Goal: Information Seeking & Learning: Learn about a topic

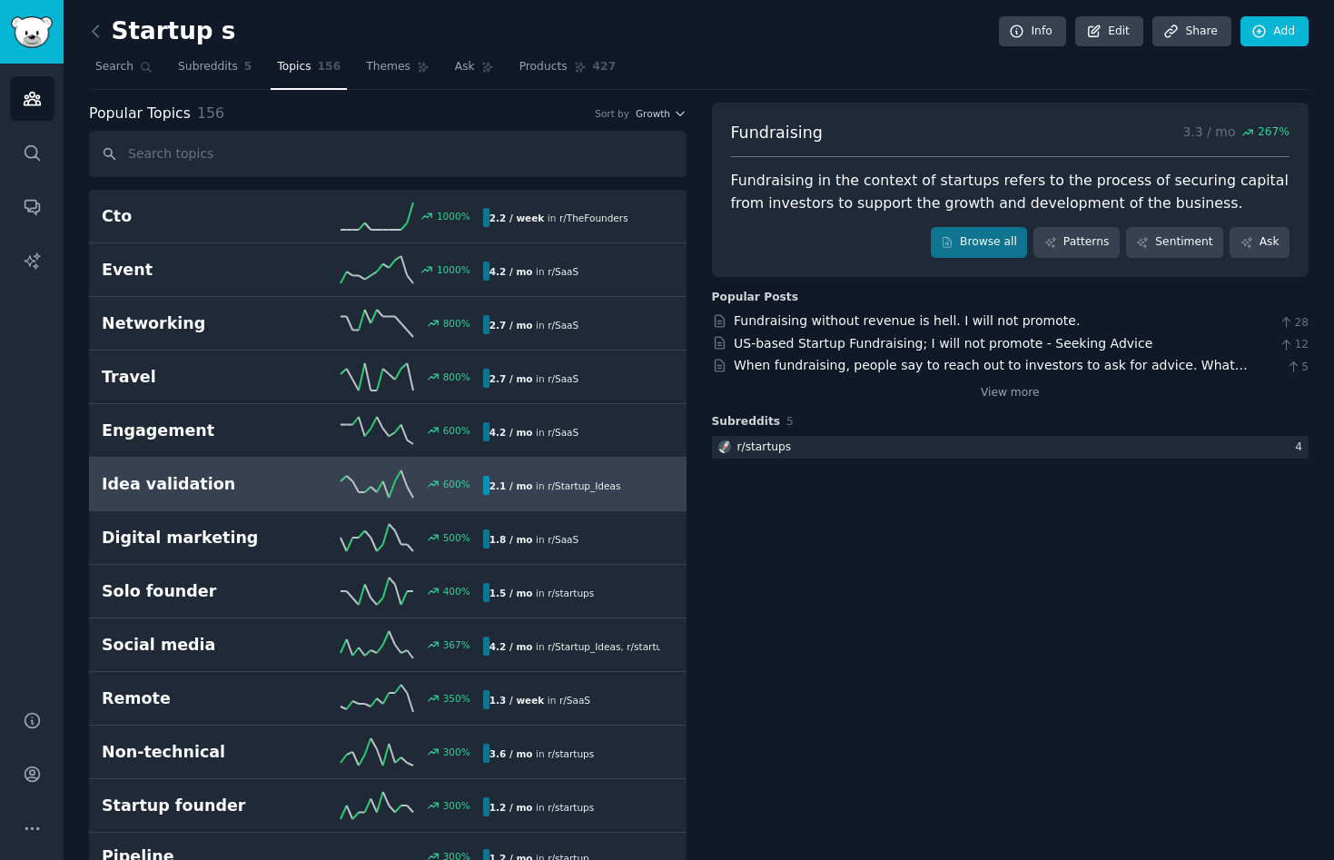
scroll to position [102, 0]
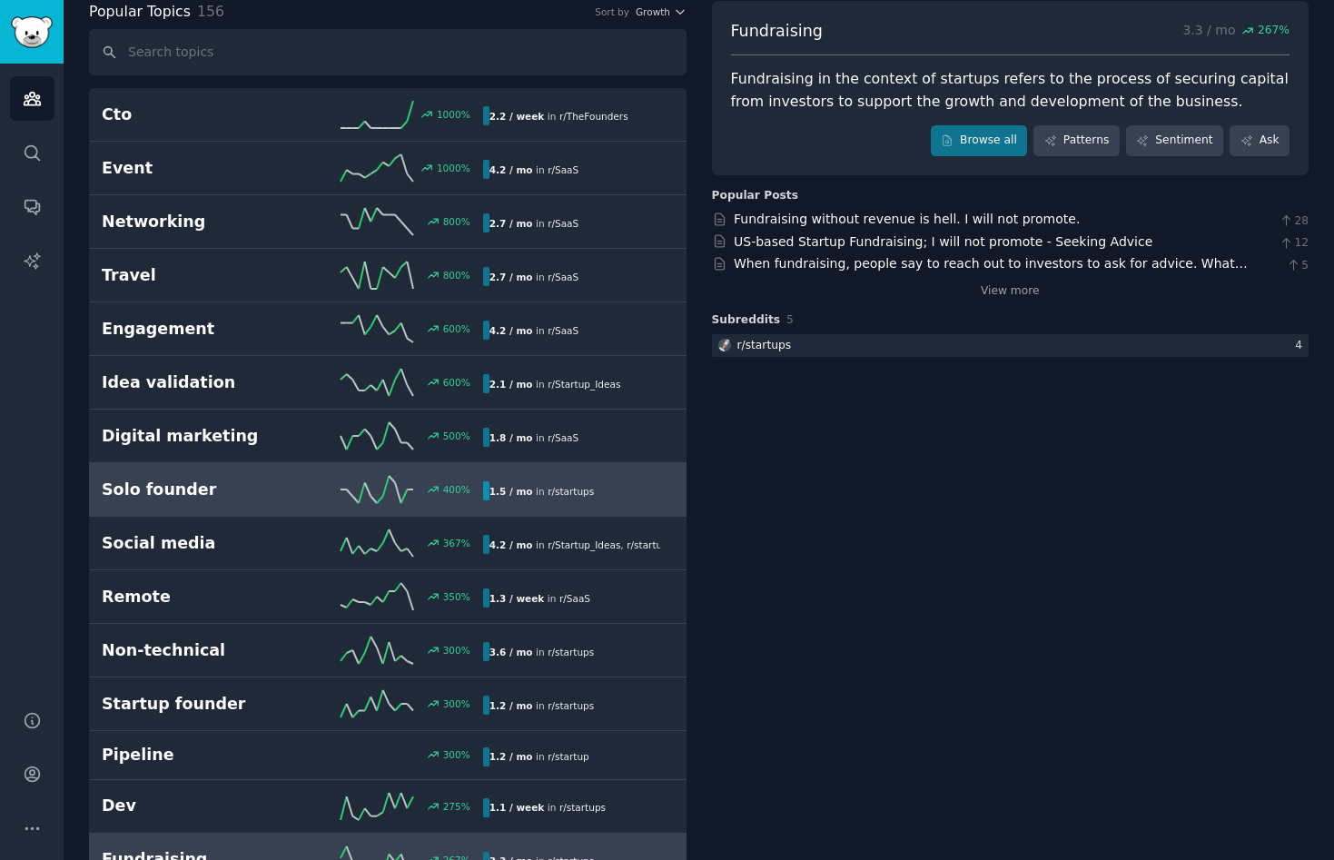
click at [161, 471] on link "Solo founder 400 % 1.5 / mo in r/ startups" at bounding box center [387, 490] width 597 height 54
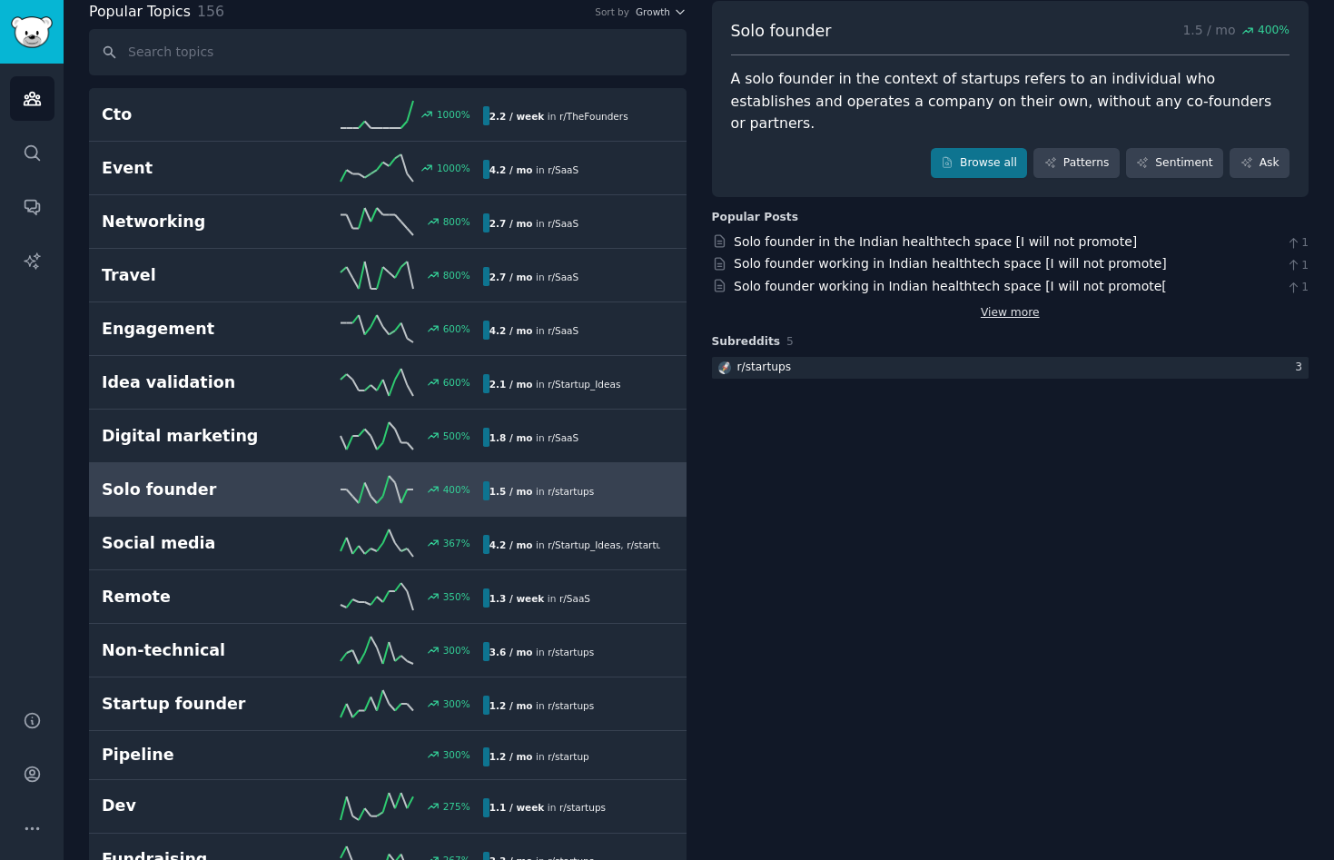
click at [1005, 305] on link "View more" at bounding box center [1009, 313] width 59 height 16
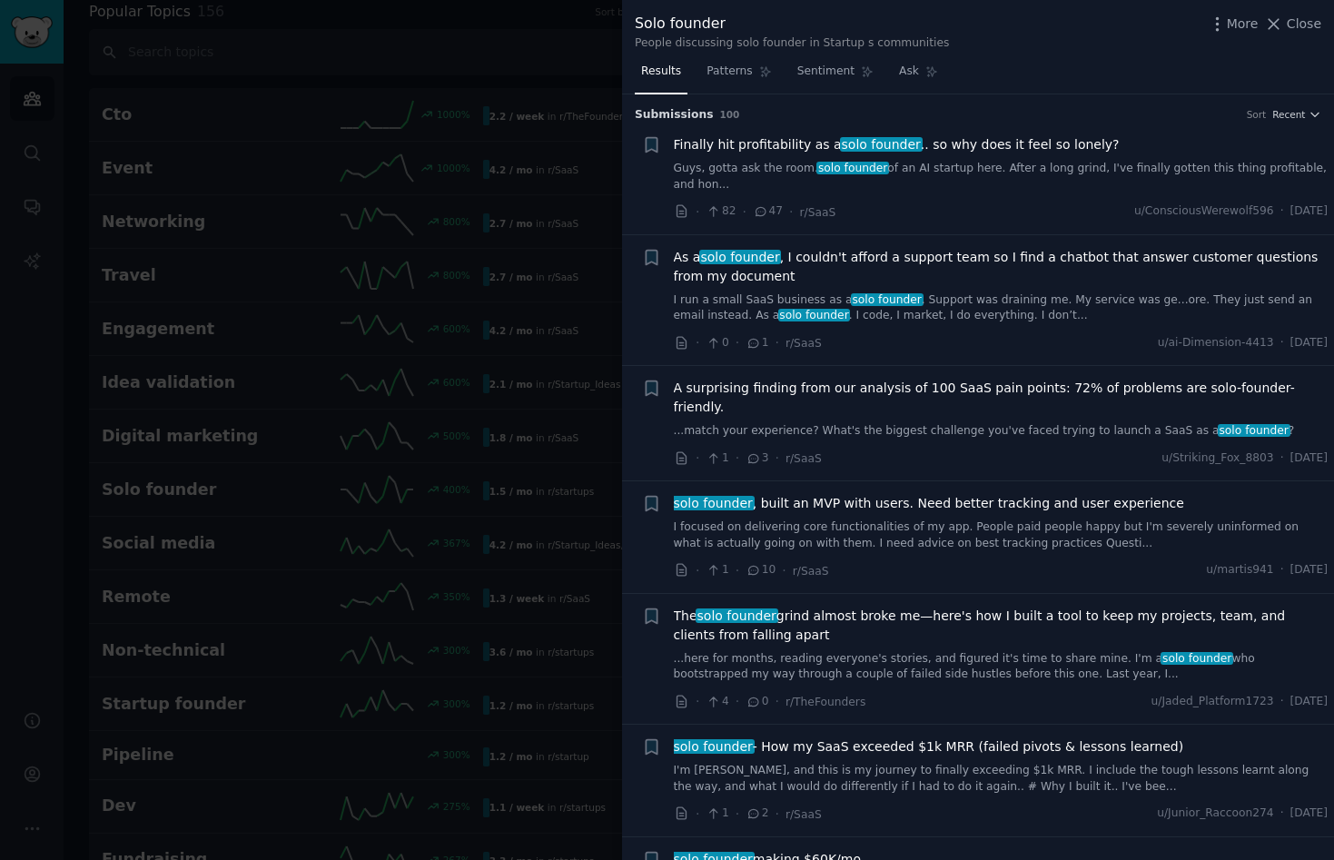
click at [754, 157] on div "Finally hit profitability as a solo founder .. so why does it feel so lonely? G…" at bounding box center [1001, 163] width 655 height 57
click at [1136, 153] on div "Finally hit profitability as a solo founder .. so why does it feel so lonely?" at bounding box center [1001, 144] width 655 height 19
click at [1251, 164] on link "Guys, gotta ask the room. solo founder of an AI startup here. After a long grin…" at bounding box center [1001, 177] width 655 height 32
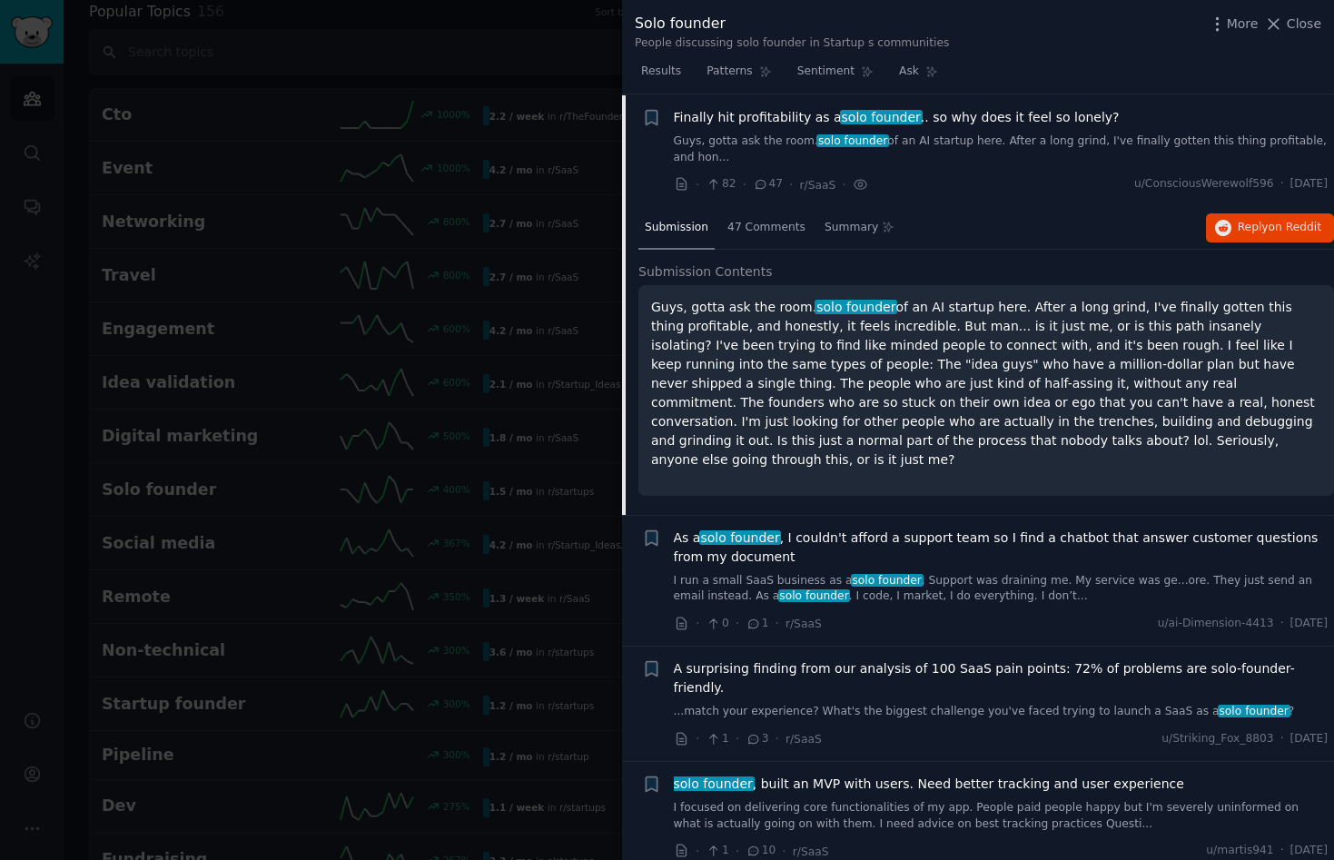
scroll to position [28, 0]
click at [998, 392] on p "Guys, gotta ask the room. solo founder of an AI startup here. After a long grin…" at bounding box center [986, 383] width 670 height 172
click at [1273, 223] on span "on Reddit" at bounding box center [1294, 226] width 53 height 13
click at [856, 245] on div "Summary" at bounding box center [859, 228] width 83 height 44
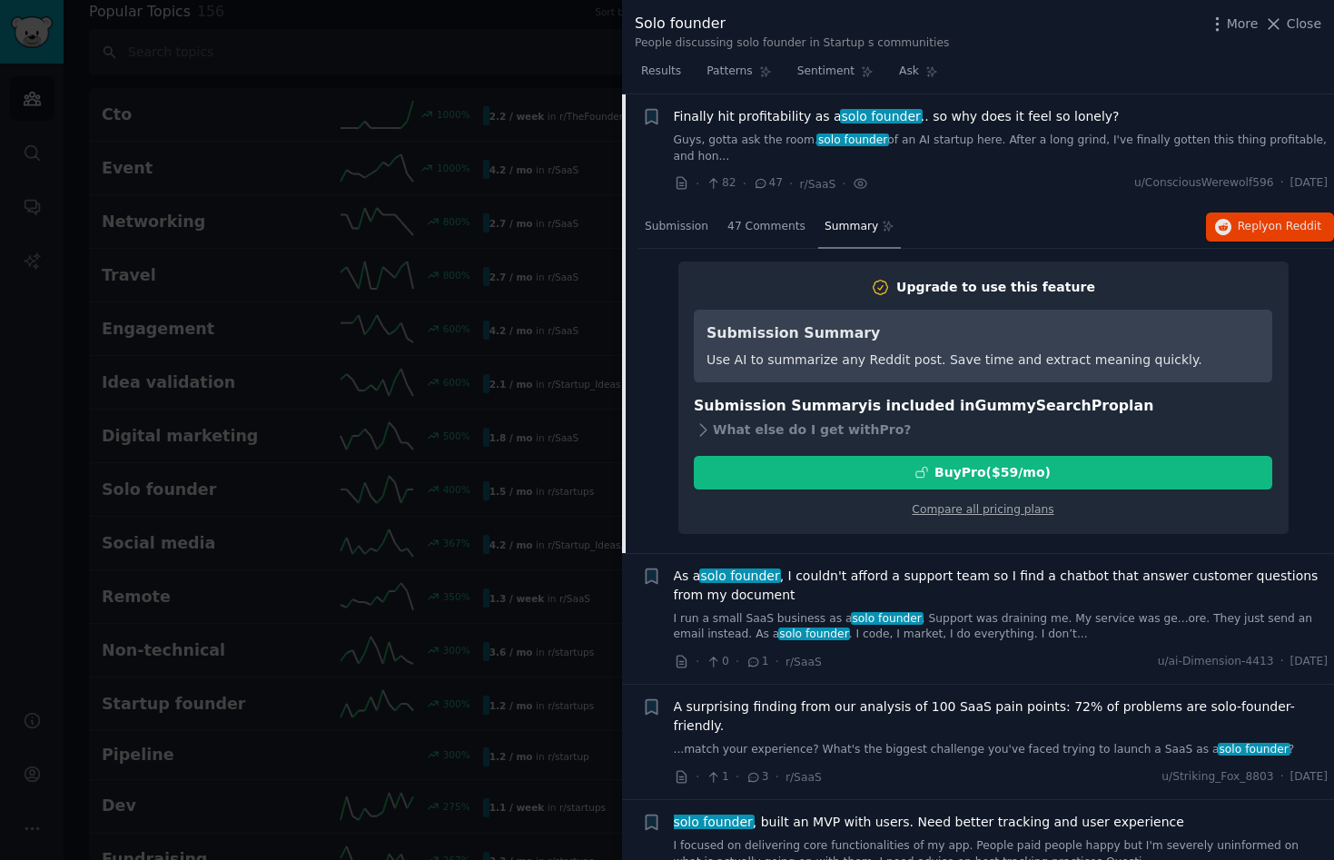
click at [856, 245] on div "Summary" at bounding box center [859, 228] width 83 height 44
click at [931, 247] on div "Submission 47 Comments Summary Reply on Reddit" at bounding box center [985, 228] width 695 height 44
click at [764, 226] on span "47 Comments" at bounding box center [766, 227] width 78 height 16
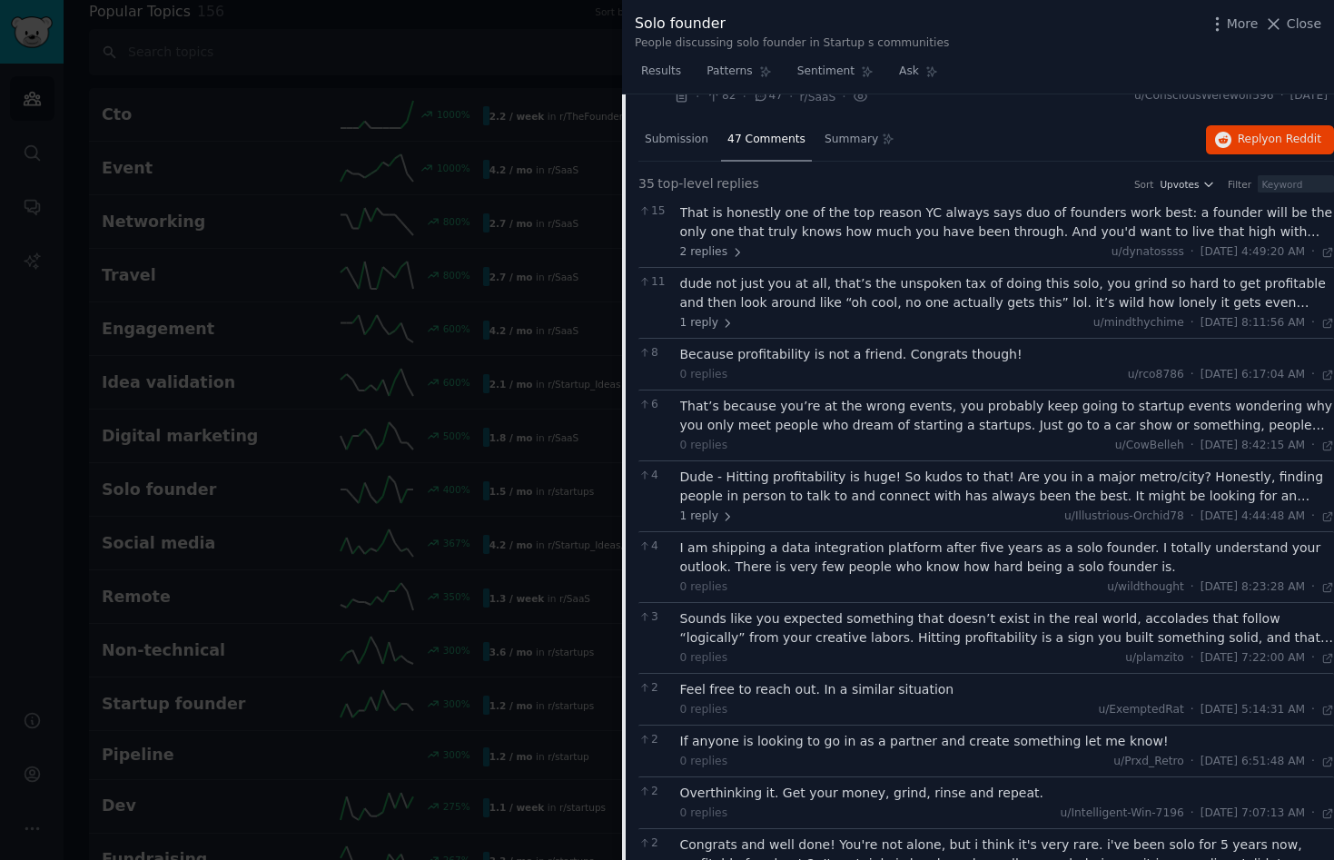
scroll to position [116, 0]
click at [697, 138] on span "Submission" at bounding box center [677, 139] width 64 height 16
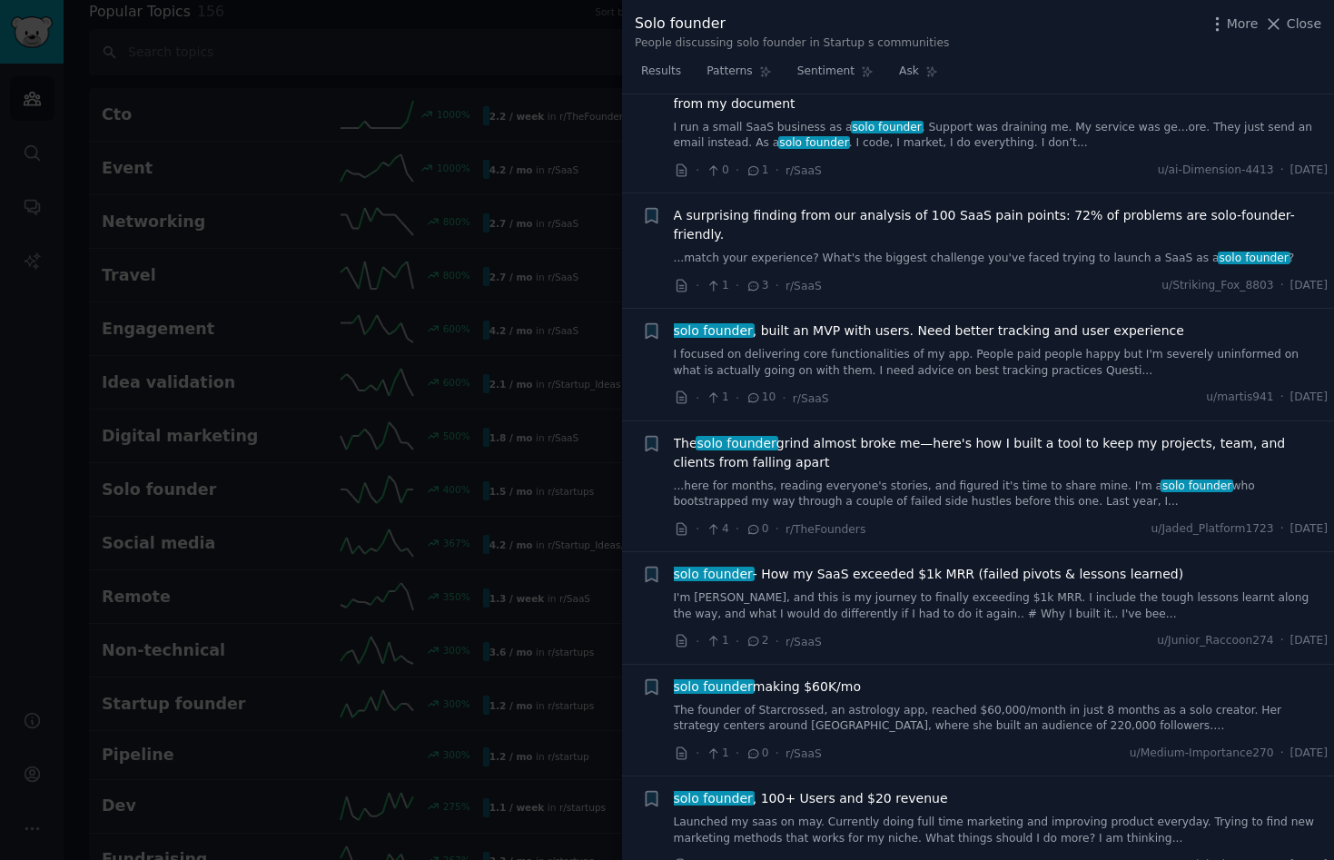
scroll to position [504, 0]
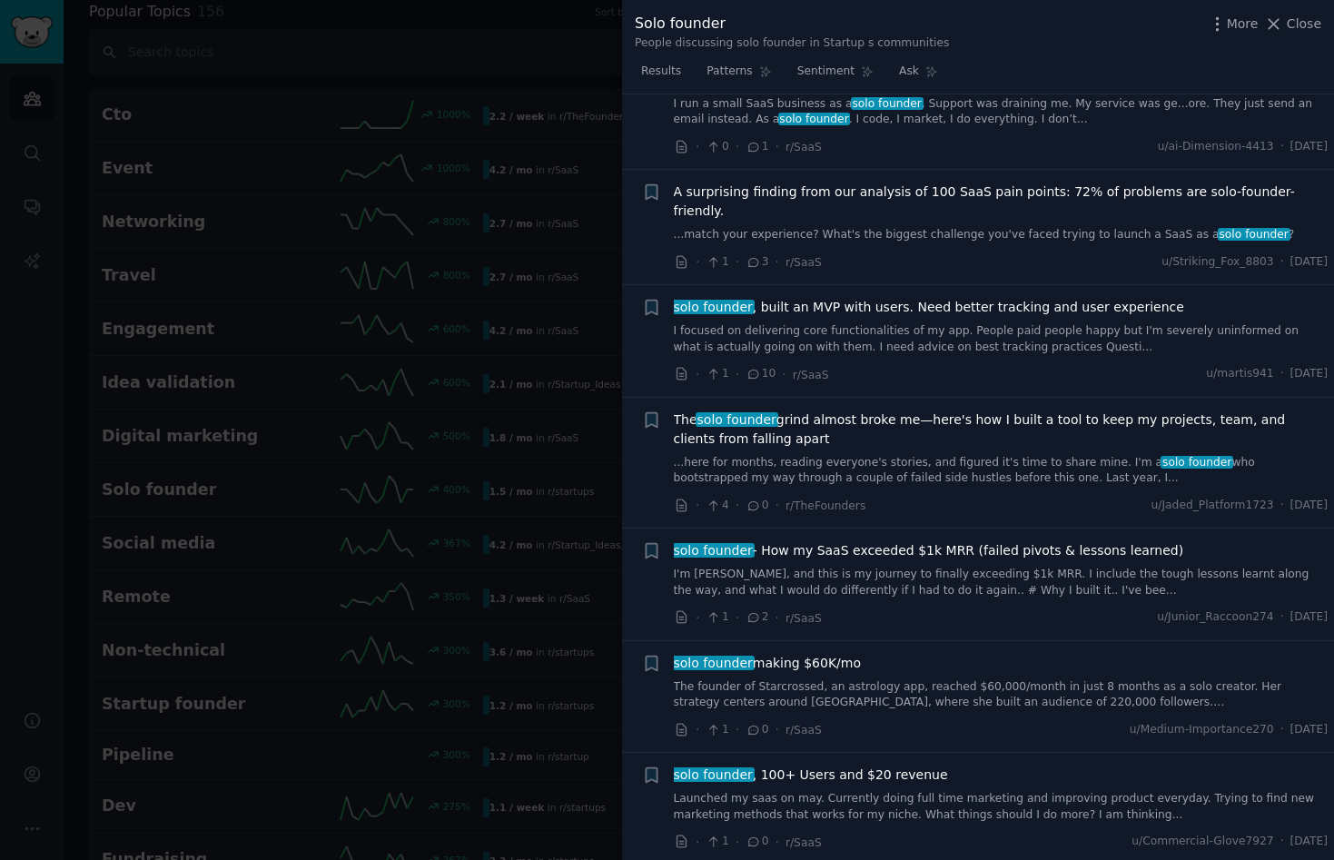
click at [986, 323] on link "I focused on delivering core functionalities of my app. People paid people happ…" at bounding box center [1001, 339] width 655 height 32
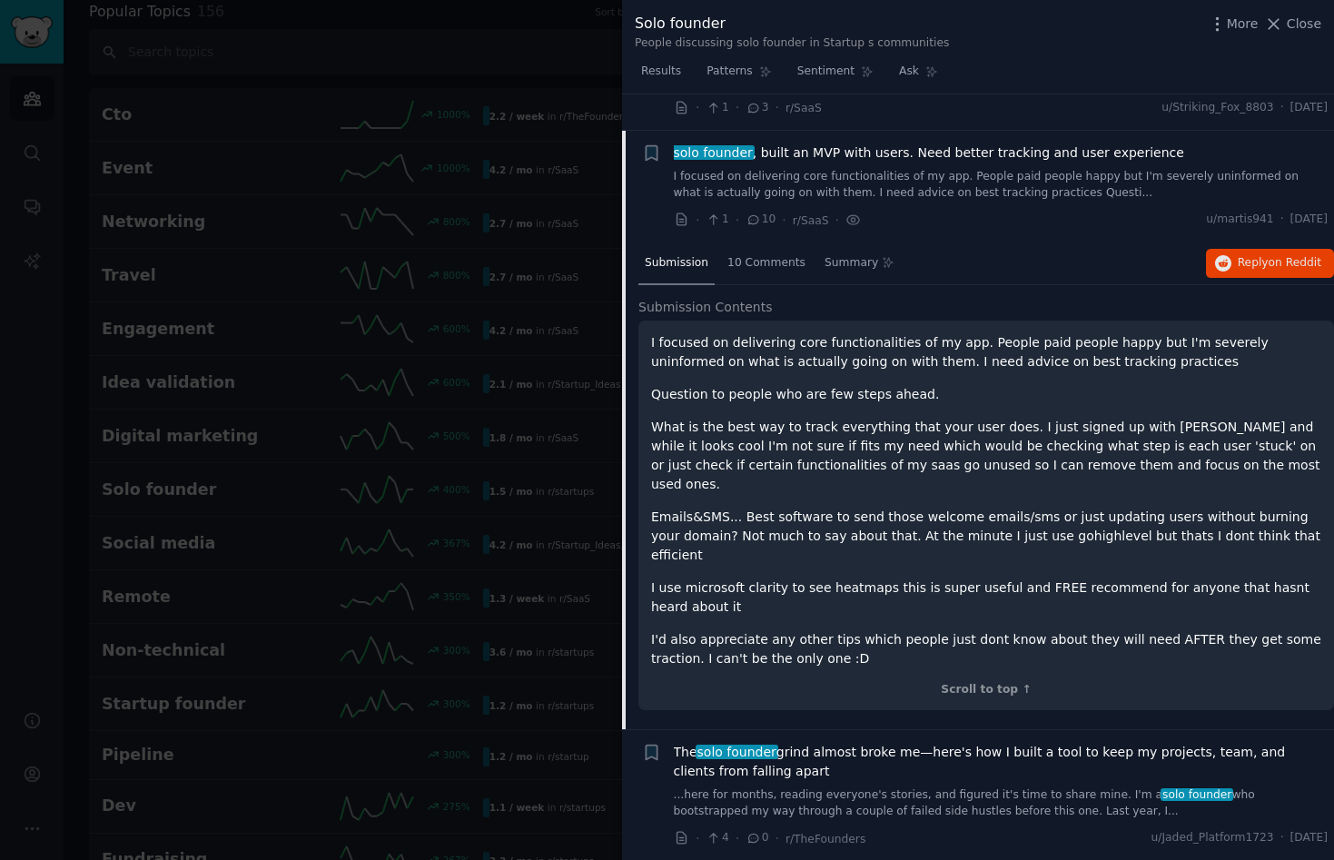
scroll to position [368, 0]
